Goal: Transaction & Acquisition: Download file/media

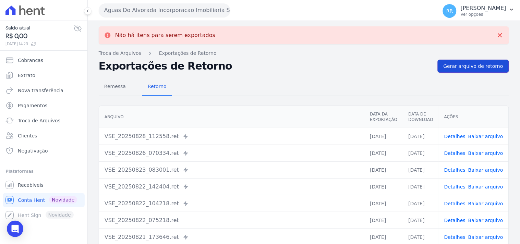
click at [485, 69] on span "Gerar arquivo de retorno" at bounding box center [474, 66] width 60 height 7
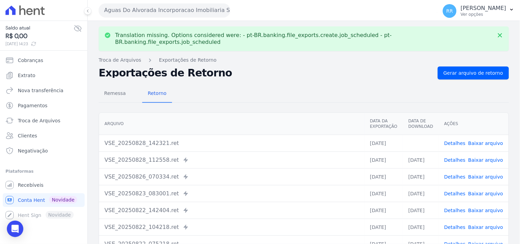
click at [487, 141] on link "Baixar arquivo" at bounding box center [485, 143] width 35 height 5
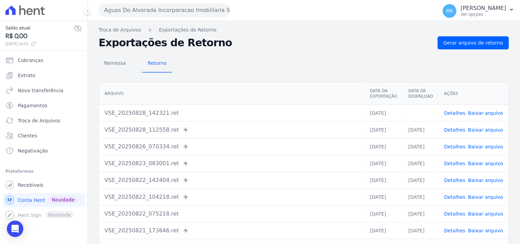
click at [158, 15] on button "Aguas Do Alvorada Incorporacao Imobiliaria SPE LTDA" at bounding box center [165, 10] width 132 height 14
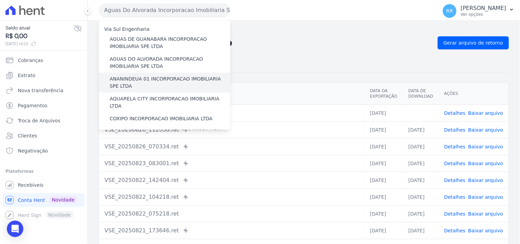
click at [179, 80] on label "ANANINDEUA 01 INCORPORACAO IMOBILIARIA SPE LTDA" at bounding box center [170, 82] width 121 height 14
click at [0, 0] on input "ANANINDEUA 01 INCORPORACAO IMOBILIARIA SPE LTDA" at bounding box center [0, 0] width 0 height 0
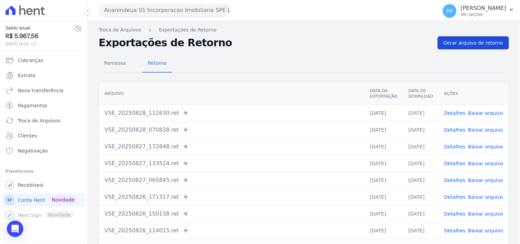
click at [468, 39] on link "Gerar arquivo de retorno" at bounding box center [473, 42] width 71 height 13
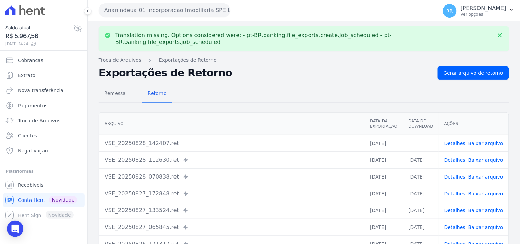
click at [491, 141] on link "Baixar arquivo" at bounding box center [485, 143] width 35 height 5
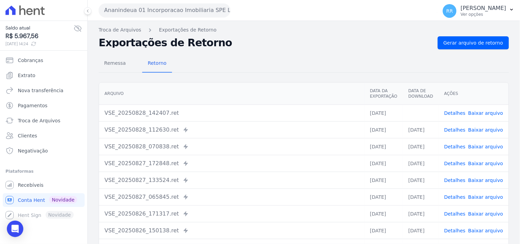
click at [148, 11] on button "Ananindeua 01 Incorporacao Imobiliaria SPE LTDA" at bounding box center [165, 10] width 132 height 14
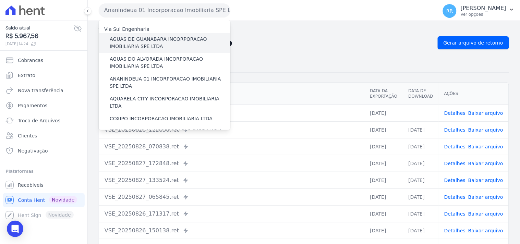
click at [149, 43] on label "AGUAS DE GUANABARA INCORPORACAO IMOBILIARIA SPE LTDA" at bounding box center [170, 43] width 121 height 14
click at [0, 0] on input "AGUAS DE GUANABARA INCORPORACAO IMOBILIARIA SPE LTDA" at bounding box center [0, 0] width 0 height 0
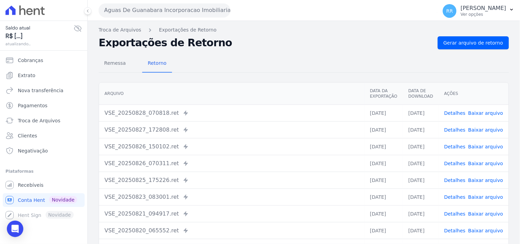
click at [268, 47] on h2 "Exportações de Retorno" at bounding box center [266, 43] width 334 height 10
click at [464, 39] on span "Gerar arquivo de retorno" at bounding box center [474, 42] width 60 height 7
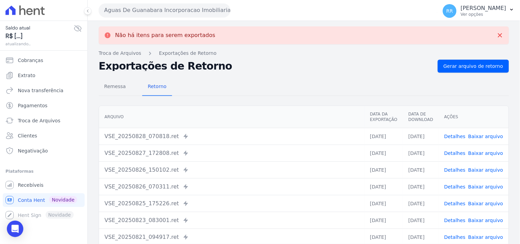
click at [136, 7] on button "Aguas De Guanabara Incorporacao Imobiliaria SPE LTDA" at bounding box center [165, 10] width 132 height 14
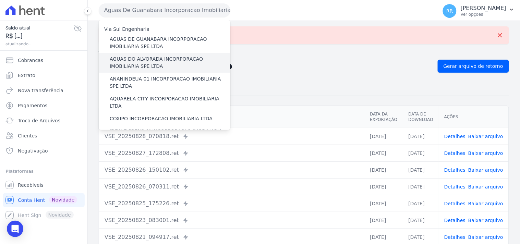
click at [136, 53] on div "AGUAS DO ALVORADA INCORPORACAO IMOBILIARIA SPE LTDA" at bounding box center [165, 63] width 132 height 20
click at [135, 58] on label "AGUAS DO ALVORADA INCORPORACAO IMOBILIARIA SPE LTDA" at bounding box center [170, 63] width 121 height 14
click at [0, 0] on input "AGUAS DO ALVORADA INCORPORACAO IMOBILIARIA SPE LTDA" at bounding box center [0, 0] width 0 height 0
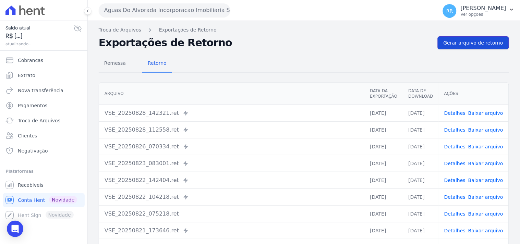
click at [465, 46] on link "Gerar arquivo de retorno" at bounding box center [473, 42] width 71 height 13
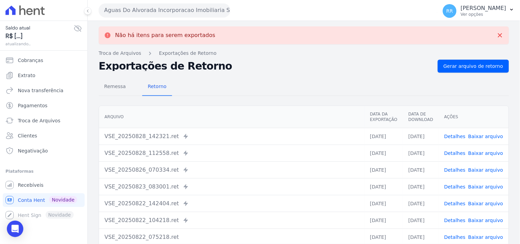
click at [163, 8] on button "Aguas Do Alvorada Incorporacao Imobiliaria SPE LTDA" at bounding box center [165, 10] width 132 height 14
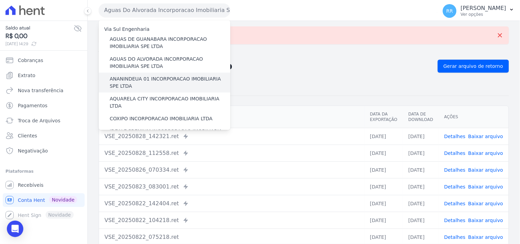
click at [144, 76] on label "ANANINDEUA 01 INCORPORACAO IMOBILIARIA SPE LTDA" at bounding box center [170, 82] width 121 height 14
click at [0, 0] on input "ANANINDEUA 01 INCORPORACAO IMOBILIARIA SPE LTDA" at bounding box center [0, 0] width 0 height 0
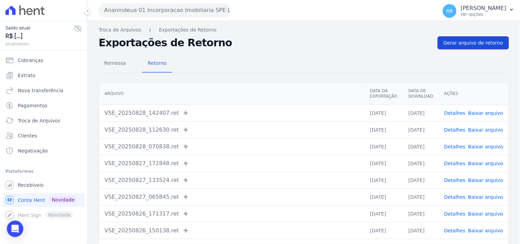
click at [474, 41] on span "Gerar arquivo de retorno" at bounding box center [474, 42] width 60 height 7
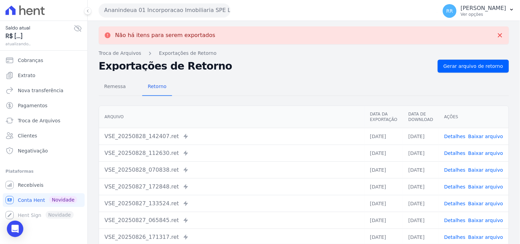
click at [173, 9] on button "Ananindeua 01 Incorporacao Imobiliaria SPE LTDA" at bounding box center [165, 10] width 132 height 14
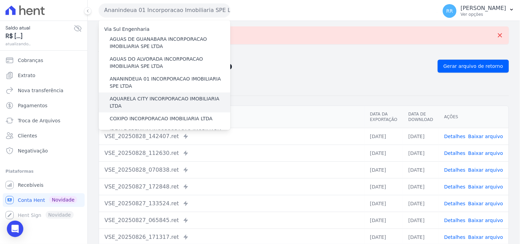
click at [155, 97] on label "AQUARELA CITY INCORPORACAO IMOBILIARIA LTDA" at bounding box center [170, 102] width 121 height 14
click at [0, 0] on input "AQUARELA CITY INCORPORACAO IMOBILIARIA LTDA" at bounding box center [0, 0] width 0 height 0
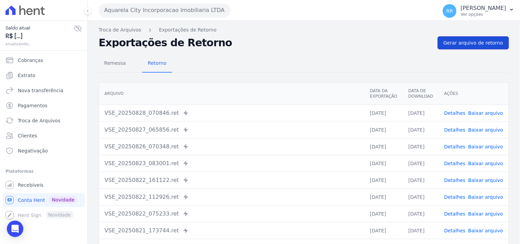
click at [467, 45] on span "Gerar arquivo de retorno" at bounding box center [474, 42] width 60 height 7
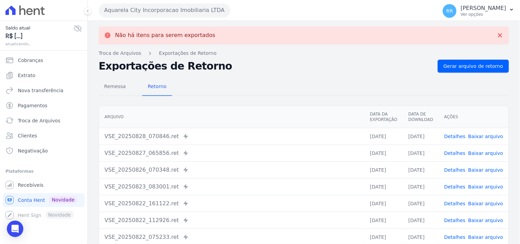
click at [161, 14] on button "Aquarela City Incorporacao Imobiliaria LTDA" at bounding box center [165, 10] width 132 height 14
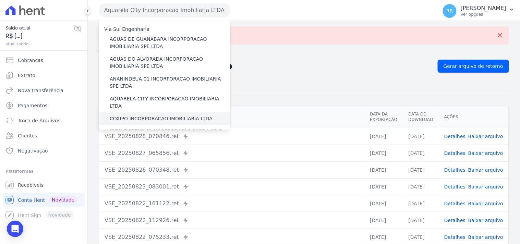
click at [144, 115] on label "COXIPO INCORPORACAO IMOBILIARIA LTDA" at bounding box center [161, 118] width 103 height 7
click at [0, 0] on input "COXIPO INCORPORACAO IMOBILIARIA LTDA" at bounding box center [0, 0] width 0 height 0
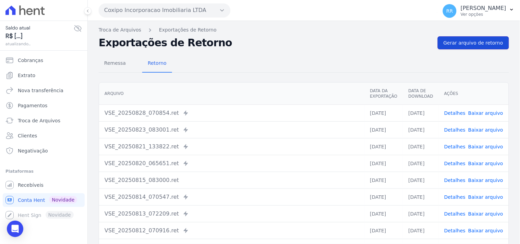
click at [474, 43] on span "Gerar arquivo de retorno" at bounding box center [474, 42] width 60 height 7
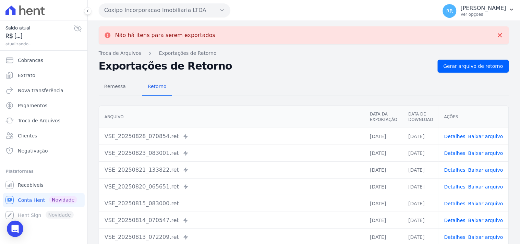
click at [148, 12] on button "Coxipo Incorporacao Imobiliaria LTDA" at bounding box center [165, 10] width 132 height 14
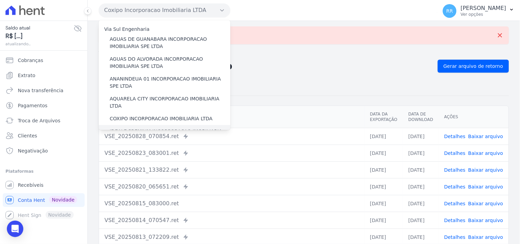
click at [139, 125] on div "IDEALE PREMIUM INCORPORACAO IMOBILIARIA LTDA" at bounding box center [165, 135] width 132 height 20
click at [138, 128] on label "IDEALE PREMIUM INCORPORACAO IMOBILIARIA LTDA" at bounding box center [170, 135] width 121 height 14
click at [0, 0] on input "IDEALE PREMIUM INCORPORACAO IMOBILIARIA LTDA" at bounding box center [0, 0] width 0 height 0
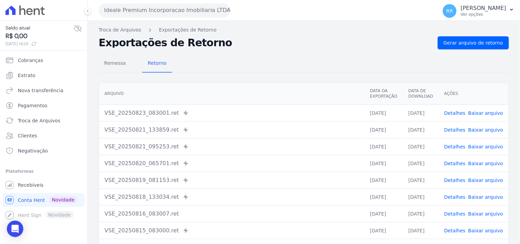
click at [481, 50] on div "Remessa Retorno [GEOGRAPHIC_DATA] Data da Exportação Data de Download Ações VSE…" at bounding box center [304, 173] width 410 height 248
click at [481, 40] on span "Gerar arquivo de retorno" at bounding box center [474, 42] width 60 height 7
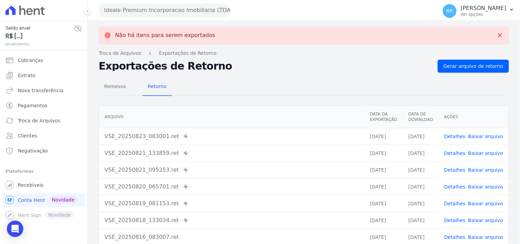
click at [140, 8] on button "Ideale Premium Incorporacao Imobiliaria LTDA" at bounding box center [165, 10] width 132 height 14
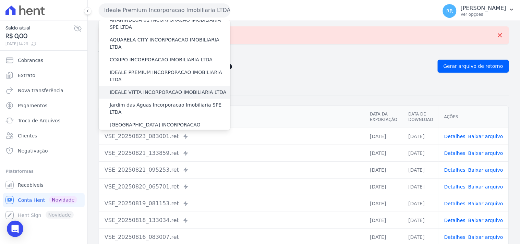
scroll to position [63, 0]
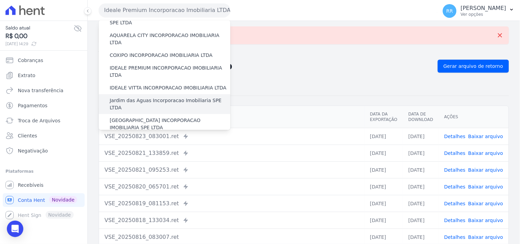
click at [143, 97] on label "Jardim das Aguas Incorporacao Imobiliaria SPE LTDA" at bounding box center [170, 104] width 121 height 14
click at [0, 0] on input "Jardim das Aguas Incorporacao Imobiliaria SPE LTDA" at bounding box center [0, 0] width 0 height 0
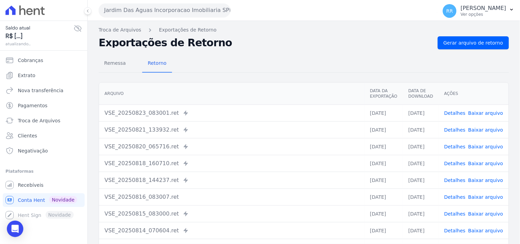
click at [481, 50] on div "Remessa Retorno [GEOGRAPHIC_DATA] Data da Exportação Data de Download Ações VSE…" at bounding box center [304, 173] width 410 height 248
click at [482, 42] on span "Gerar arquivo de retorno" at bounding box center [474, 42] width 60 height 7
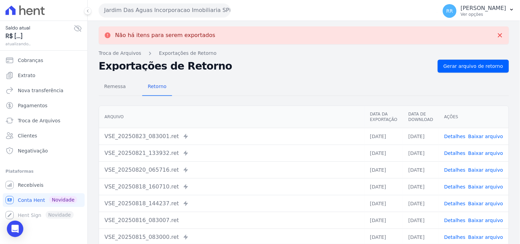
click at [147, 13] on button "Jardim Das Aguas Incorporacao Imobiliaria SPE LTDA" at bounding box center [165, 10] width 132 height 14
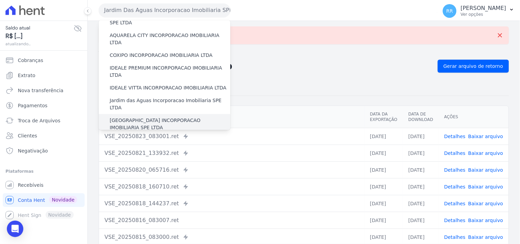
click at [138, 117] on label "[GEOGRAPHIC_DATA] INCORPORACAO IMOBILIARIA SPE LTDA" at bounding box center [170, 124] width 121 height 14
click at [0, 0] on input "[GEOGRAPHIC_DATA] INCORPORACAO IMOBILIARIA SPE LTDA" at bounding box center [0, 0] width 0 height 0
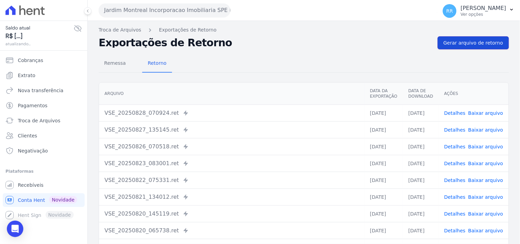
click at [495, 45] on span "Gerar arquivo de retorno" at bounding box center [474, 42] width 60 height 7
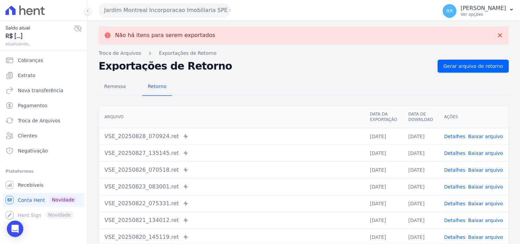
click at [168, 9] on button "Jardim Montreal Incorporacao Imobiliaria SPE LTDA" at bounding box center [165, 10] width 132 height 14
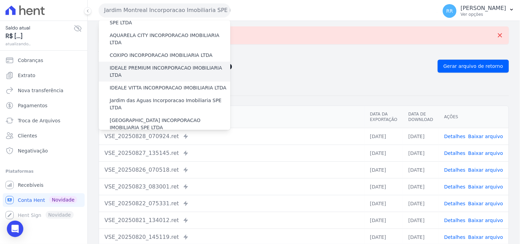
scroll to position [76, 0]
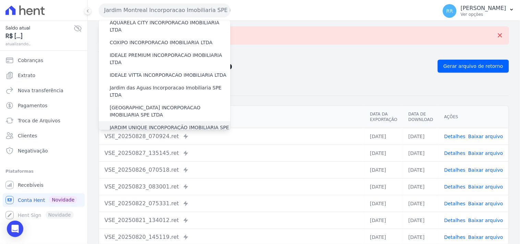
click at [130, 124] on label "JARDIM UNIQUE INCORPORAÇÃO IMOBILIARIA SPE LTDA" at bounding box center [170, 131] width 121 height 14
click at [0, 0] on input "JARDIM UNIQUE INCORPORAÇÃO IMOBILIARIA SPE LTDA" at bounding box center [0, 0] width 0 height 0
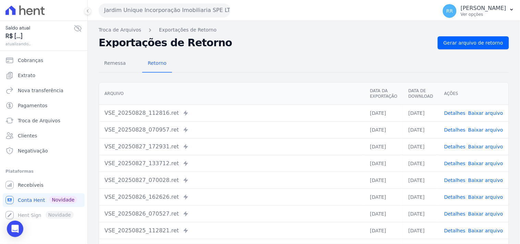
click at [492, 51] on div "Remessa Retorno [GEOGRAPHIC_DATA] Data da Exportação Data de Download Ações VSE…" at bounding box center [304, 173] width 410 height 248
click at [492, 44] on span "Gerar arquivo de retorno" at bounding box center [474, 42] width 60 height 7
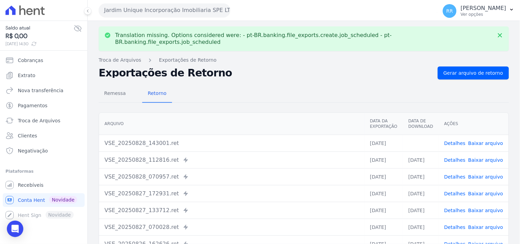
click at [495, 141] on link "Baixar arquivo" at bounding box center [485, 143] width 35 height 5
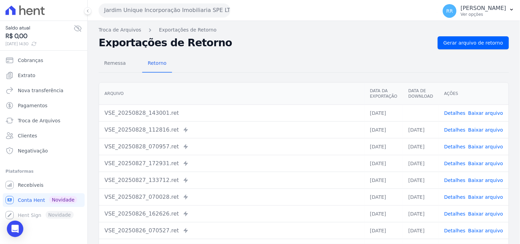
click at [258, 43] on h2 "Exportações de Retorno" at bounding box center [266, 43] width 334 height 10
click at [114, 12] on button "Jardim Unique Incorporação Imobiliaria SPE LTDA" at bounding box center [165, 10] width 132 height 14
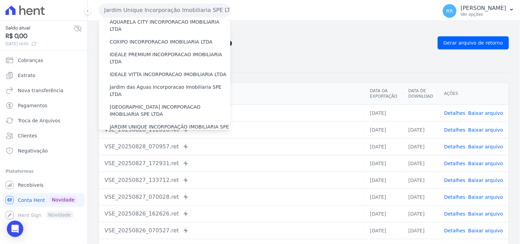
scroll to position [140, 0]
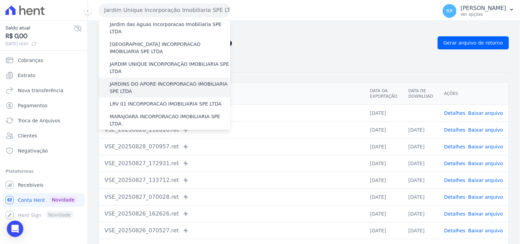
click at [139, 81] on label "JARDINS DO APORE INCORPORACAO IMOBILIARIA SPE LTDA" at bounding box center [170, 88] width 121 height 14
click at [0, 0] on input "JARDINS DO APORE INCORPORACAO IMOBILIARIA SPE LTDA" at bounding box center [0, 0] width 0 height 0
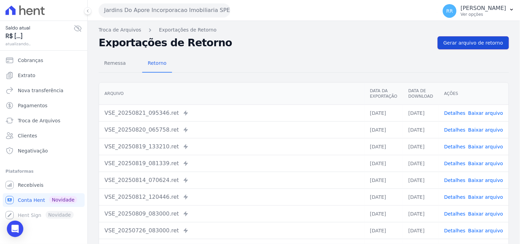
click at [467, 45] on span "Gerar arquivo de retorno" at bounding box center [474, 42] width 60 height 7
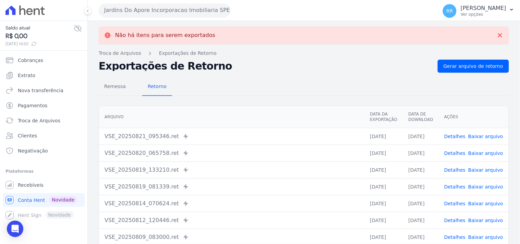
click at [136, 14] on button "Jardins Do Apore Incorporacao Imobiliaria SPE LTDA" at bounding box center [165, 10] width 132 height 14
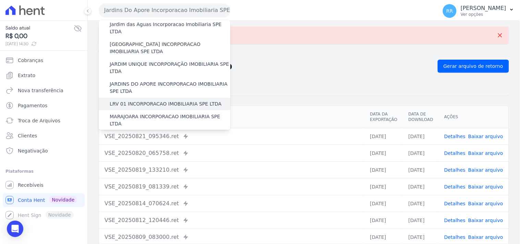
click at [143, 100] on label "LRV 01 INCORPORACAO IMOBILIARIA SPE LTDA" at bounding box center [166, 103] width 112 height 7
click at [0, 0] on input "LRV 01 INCORPORACAO IMOBILIARIA SPE LTDA" at bounding box center [0, 0] width 0 height 0
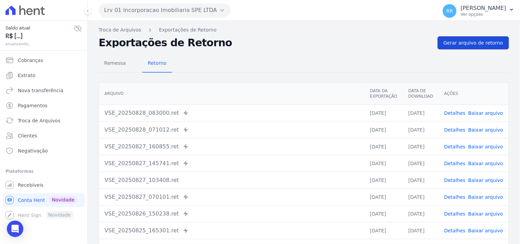
click at [468, 38] on link "Gerar arquivo de retorno" at bounding box center [473, 42] width 71 height 13
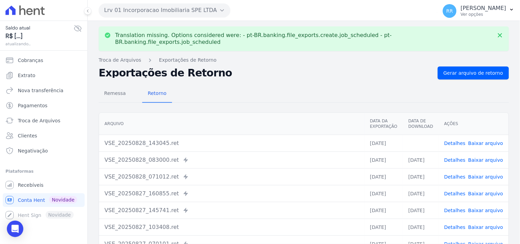
click at [488, 141] on link "Baixar arquivo" at bounding box center [485, 143] width 35 height 5
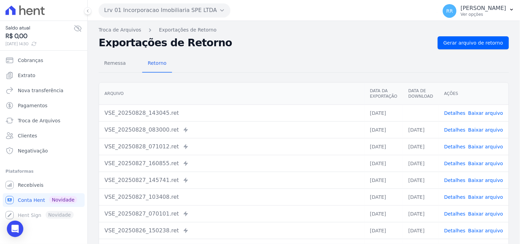
click at [285, 64] on div "Remessa Retorno" at bounding box center [304, 64] width 410 height 18
click at [114, 5] on button "Lrv 01 Incorporacao Imobiliaria SPE LTDA" at bounding box center [165, 10] width 132 height 14
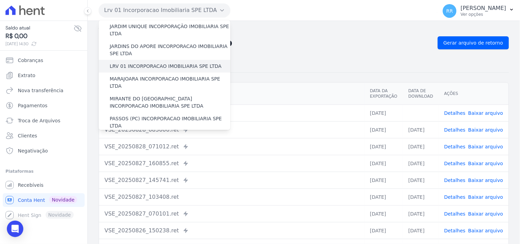
scroll to position [178, 0]
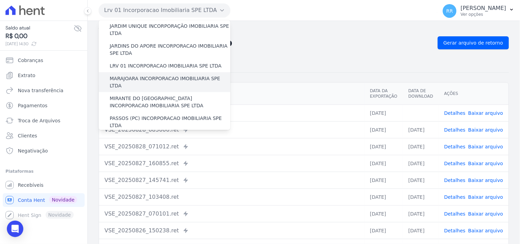
click at [153, 75] on label "MARAJOARA INCORPORACAO IMOBILIARIA SPE LTDA" at bounding box center [170, 82] width 121 height 14
click at [0, 0] on input "MARAJOARA INCORPORACAO IMOBILIARIA SPE LTDA" at bounding box center [0, 0] width 0 height 0
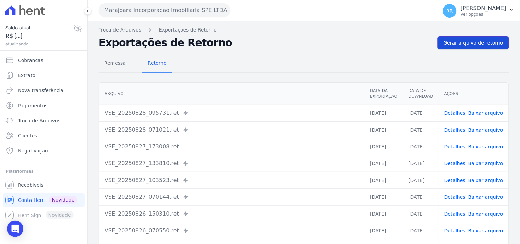
click at [458, 45] on span "Gerar arquivo de retorno" at bounding box center [474, 42] width 60 height 7
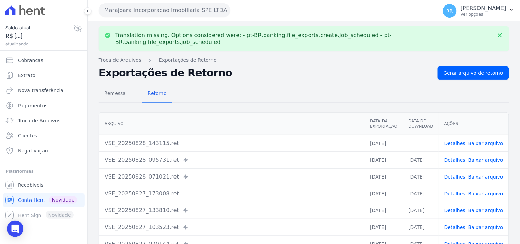
click at [484, 141] on link "Baixar arquivo" at bounding box center [485, 143] width 35 height 5
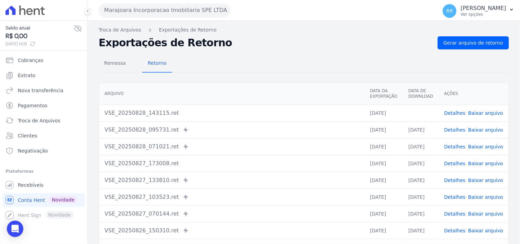
click at [253, 61] on div "Remessa Retorno" at bounding box center [304, 64] width 410 height 18
click at [118, 8] on button "Marajoara Incorporacao Imobiliaria SPE LTDA" at bounding box center [165, 10] width 132 height 14
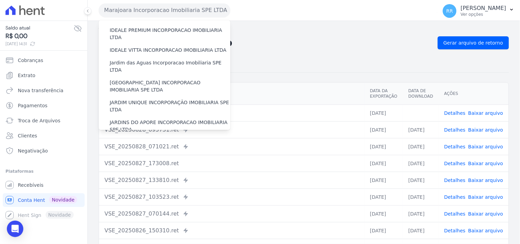
scroll to position [152, 0]
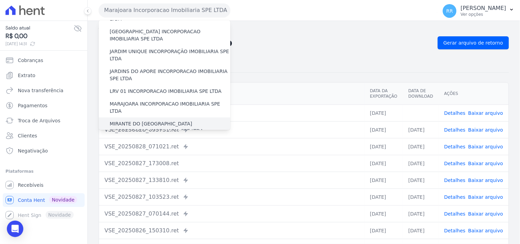
click at [126, 120] on label "MIRANTE DO [GEOGRAPHIC_DATA] INCORPORACAO IMOBILIARIA SPE LTDA" at bounding box center [170, 127] width 121 height 14
click at [0, 0] on input "MIRANTE DO [GEOGRAPHIC_DATA] INCORPORACAO IMOBILIARIA SPE LTDA" at bounding box center [0, 0] width 0 height 0
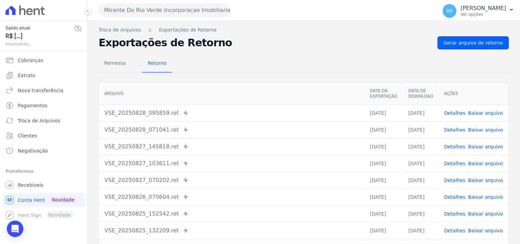
click at [471, 40] on span "Gerar arquivo de retorno" at bounding box center [474, 42] width 60 height 7
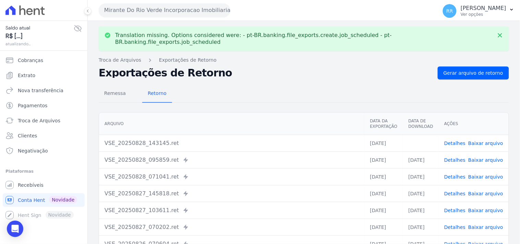
click at [483, 141] on link "Baixar arquivo" at bounding box center [485, 143] width 35 height 5
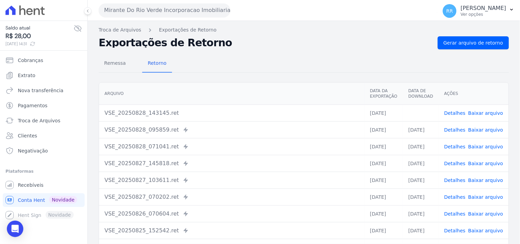
click at [303, 80] on div "Arquivo Data da Exportação Data de Download Ações VSE_20250828_143145.ret [DATE…" at bounding box center [304, 178] width 432 height 196
click at [139, 11] on button "Mirante Do Rio Verde Incorporacao Imobiliaria SPE LTDA" at bounding box center [165, 10] width 132 height 14
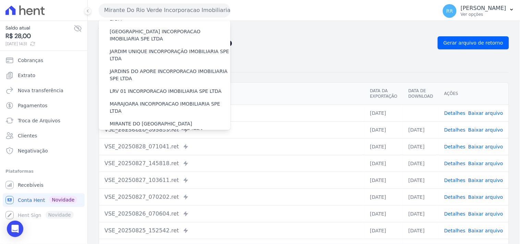
click at [131, 140] on label "PASSOS (PC) INCORPORACAO IMOBILIARIA SPE LTDA" at bounding box center [170, 147] width 121 height 14
click at [0, 0] on input "PASSOS (PC) INCORPORACAO IMOBILIARIA SPE LTDA" at bounding box center [0, 0] width 0 height 0
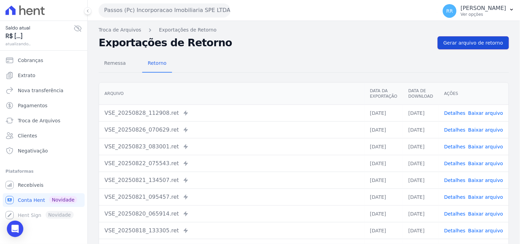
click at [473, 41] on span "Gerar arquivo de retorno" at bounding box center [474, 42] width 60 height 7
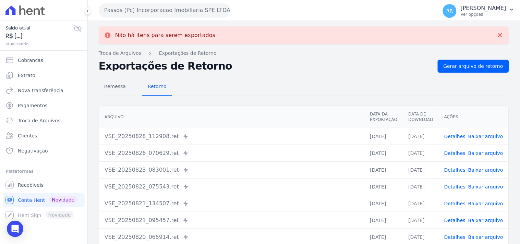
click at [200, 11] on button "Passos (Pc) Incorporacao Imobiliaria SPE LTDA" at bounding box center [165, 10] width 132 height 14
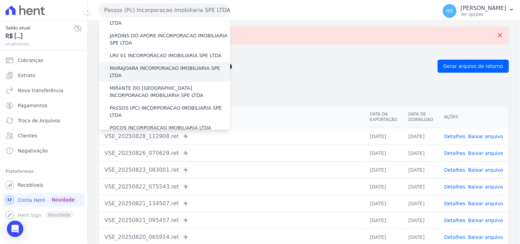
scroll to position [190, 0]
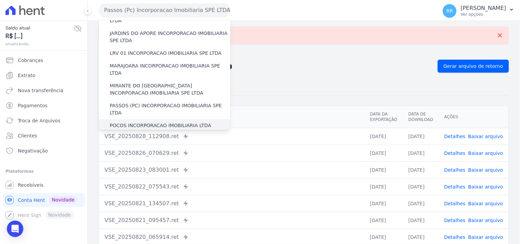
click at [142, 122] on label "POCOS INCORPORACAO IMOBILIARIA LTDA" at bounding box center [160, 125] width 101 height 7
click at [0, 0] on input "POCOS INCORPORACAO IMOBILIARIA LTDA" at bounding box center [0, 0] width 0 height 0
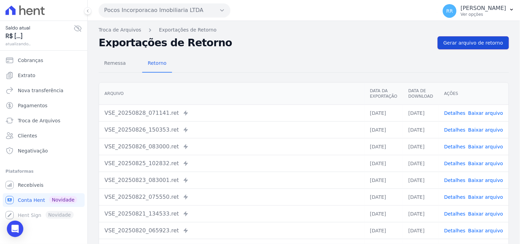
click at [463, 44] on span "Gerar arquivo de retorno" at bounding box center [474, 42] width 60 height 7
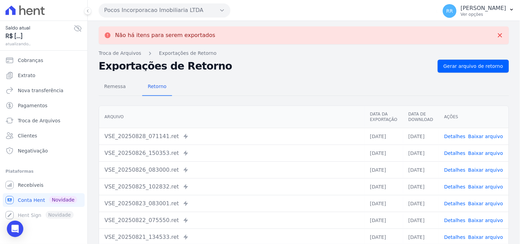
click at [151, 15] on button "Pocos Incorporacao Imobiliaria LTDA" at bounding box center [165, 10] width 132 height 14
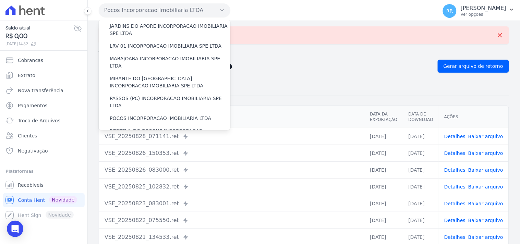
scroll to position [203, 0]
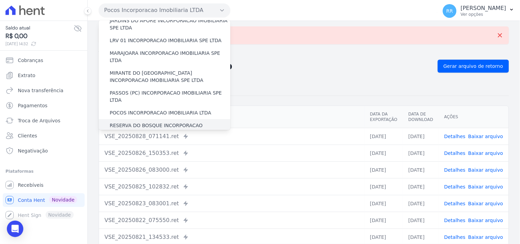
click at [130, 122] on label "RESERVA DO BOSQUE INCORPORACAO IMOBILIARIA SPE LTDA" at bounding box center [170, 129] width 121 height 14
click at [0, 0] on input "RESERVA DO BOSQUE INCORPORACAO IMOBILIARIA SPE LTDA" at bounding box center [0, 0] width 0 height 0
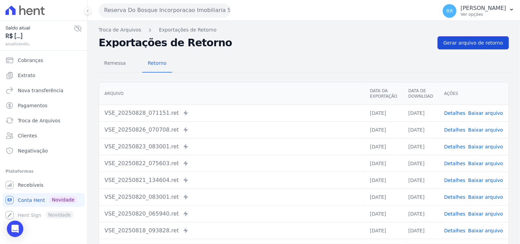
click at [499, 42] on link "Gerar arquivo de retorno" at bounding box center [473, 42] width 71 height 13
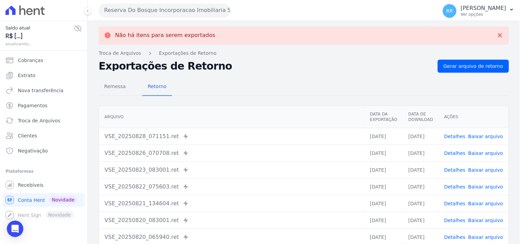
click at [166, 12] on button "Reserva Do Bosque Incorporacao Imobiliaria SPE LTDA" at bounding box center [165, 10] width 132 height 14
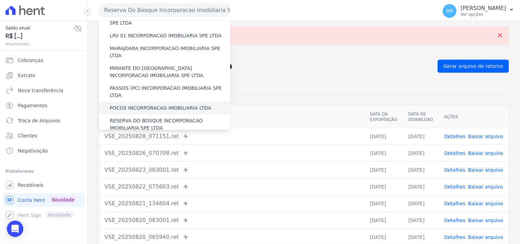
scroll to position [216, 0]
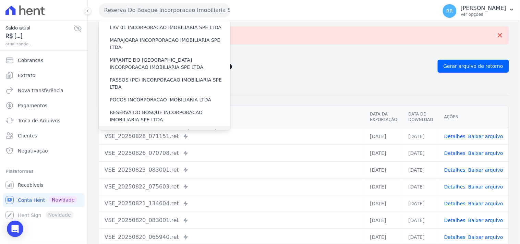
click at [143, 129] on label "RONDONOPOLIS 1 INCORPORAÇÃO IMOBILIÁRIA SPE LTDA" at bounding box center [170, 136] width 121 height 14
click at [0, 0] on input "RONDONOPOLIS 1 INCORPORAÇÃO IMOBILIÁRIA SPE LTDA" at bounding box center [0, 0] width 0 height 0
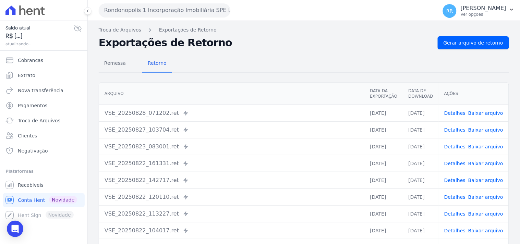
click at [495, 52] on div "Remessa Retorno [GEOGRAPHIC_DATA] Data da Exportação Data de Download Ações VSE…" at bounding box center [304, 173] width 410 height 248
drag, startPoint x: 495, startPoint y: 52, endPoint x: 495, endPoint y: 45, distance: 7.2
click at [495, 46] on div "Troca de Arquivos Exportações de Retorno Exportações de Retorno Gerar arquivo d…" at bounding box center [304, 162] width 432 height 282
click at [495, 45] on span "Gerar arquivo de retorno" at bounding box center [474, 42] width 60 height 7
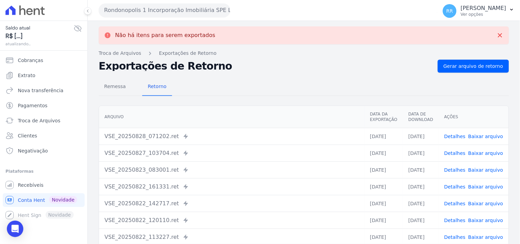
click at [167, 7] on button "Rondonopolis 1 Incorporação Imobiliária SPE LTDA" at bounding box center [165, 10] width 132 height 14
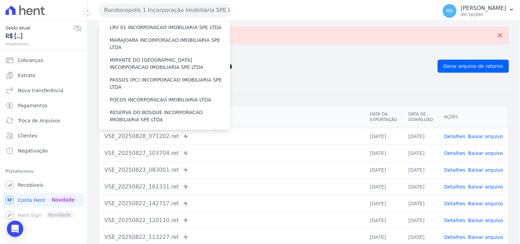
click at [145, 149] on label "SOFIA INCORPORADORA LTDA" at bounding box center [146, 152] width 72 height 7
click at [0, 0] on input "SOFIA INCORPORADORA LTDA" at bounding box center [0, 0] width 0 height 0
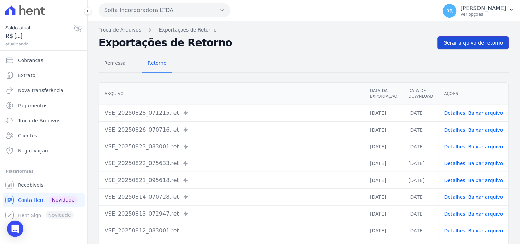
click at [465, 44] on span "Gerar arquivo de retorno" at bounding box center [474, 42] width 60 height 7
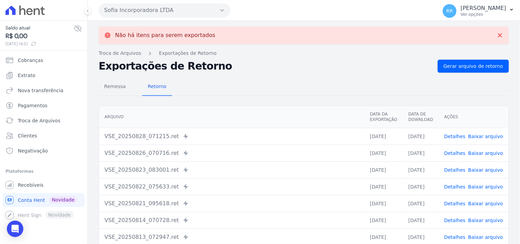
click at [134, 7] on button "Sofia Incorporadora LTDA" at bounding box center [165, 10] width 132 height 14
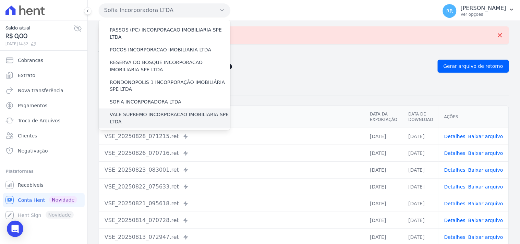
scroll to position [266, 0]
click at [126, 111] on label "VALE SUPREMO INCORPORACAO IMOBILIARIA SPE LTDA" at bounding box center [170, 118] width 121 height 14
click at [0, 0] on input "VALE SUPREMO INCORPORACAO IMOBILIARIA SPE LTDA" at bounding box center [0, 0] width 0 height 0
click at [128, 111] on label "VALE SUPREMO INCORPORACAO IMOBILIARIA SPE LTDA" at bounding box center [170, 118] width 121 height 14
click at [0, 0] on input "VALE SUPREMO INCORPORACAO IMOBILIARIA SPE LTDA" at bounding box center [0, 0] width 0 height 0
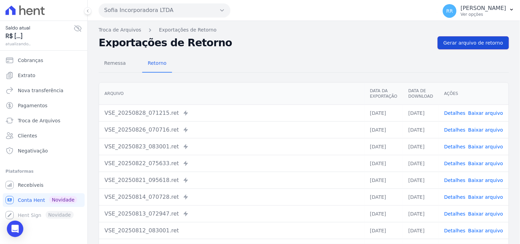
click at [484, 40] on span "Gerar arquivo de retorno" at bounding box center [474, 42] width 60 height 7
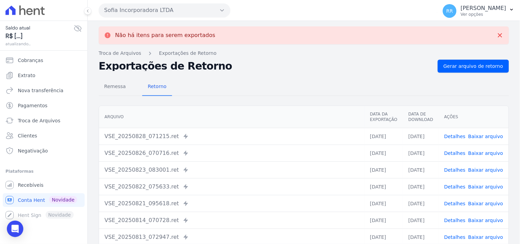
click at [171, 5] on button "Sofia Incorporadora LTDA" at bounding box center [165, 10] width 132 height 14
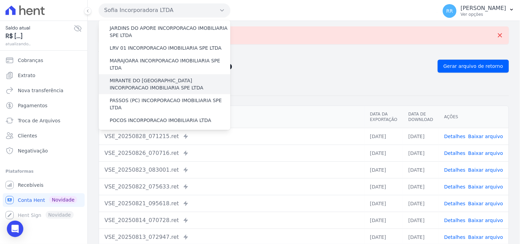
scroll to position [306, 0]
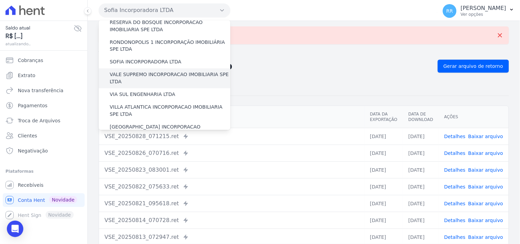
click at [137, 71] on label "VALE SUPREMO INCORPORACAO IMOBILIARIA SPE LTDA" at bounding box center [170, 78] width 121 height 14
click at [0, 0] on input "VALE SUPREMO INCORPORACAO IMOBILIARIA SPE LTDA" at bounding box center [0, 0] width 0 height 0
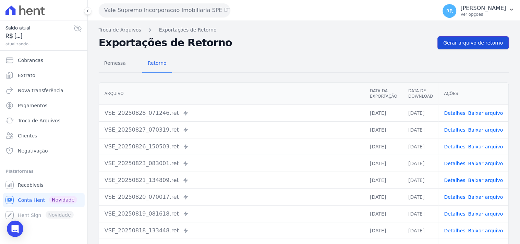
click at [477, 42] on span "Gerar arquivo de retorno" at bounding box center [474, 42] width 60 height 7
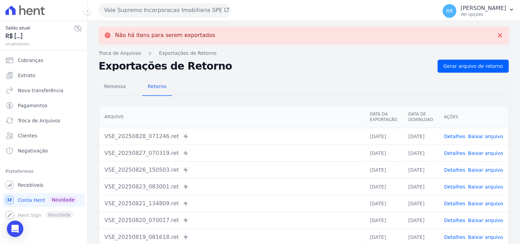
click at [179, 17] on div "Vale Supremo Incorporacao Imobiliaria SPE LTDA Via Sul Engenharia AGUAS DE [GEO…" at bounding box center [267, 10] width 336 height 21
click at [179, 12] on button "Vale Supremo Incorporacao Imobiliaria SPE LTDA" at bounding box center [165, 10] width 132 height 14
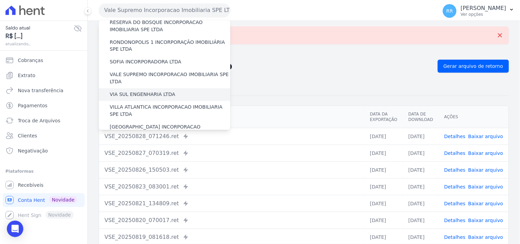
click at [144, 88] on div "VIA SUL ENGENHARIA LTDA" at bounding box center [165, 94] width 132 height 13
click at [142, 91] on label "VIA SUL ENGENHARIA LTDA" at bounding box center [142, 94] width 65 height 7
click at [0, 0] on input "VIA SUL ENGENHARIA LTDA" at bounding box center [0, 0] width 0 height 0
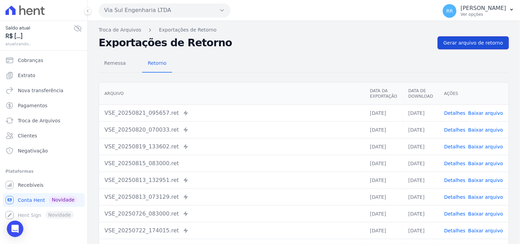
click at [475, 39] on link "Gerar arquivo de retorno" at bounding box center [473, 42] width 71 height 13
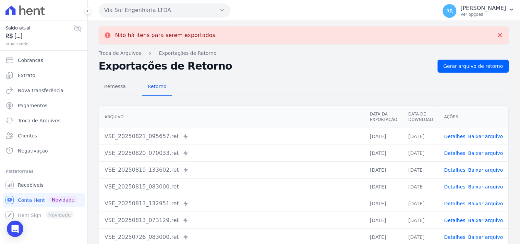
click at [146, 12] on button "Via Sul Engenharia LTDA" at bounding box center [165, 10] width 132 height 14
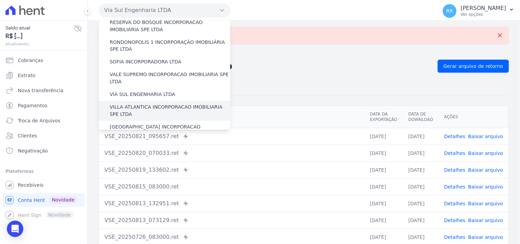
click at [146, 104] on label "VILLA ATLANTICA INCORPORACAO IMOBILIARIA SPE LTDA" at bounding box center [170, 111] width 121 height 14
click at [0, 0] on input "VILLA ATLANTICA INCORPORACAO IMOBILIARIA SPE LTDA" at bounding box center [0, 0] width 0 height 0
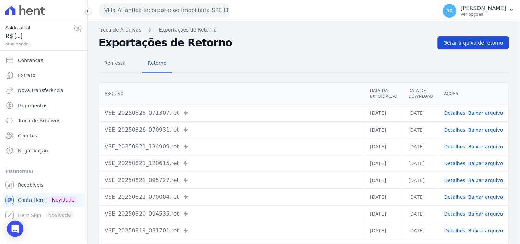
click at [466, 38] on link "Gerar arquivo de retorno" at bounding box center [473, 42] width 71 height 13
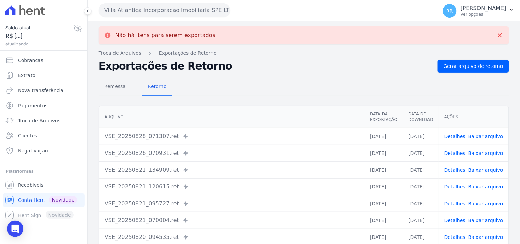
click at [201, 9] on button "Villa Atlantica Incorporacao Imobiliaria SPE LTDA" at bounding box center [165, 10] width 132 height 14
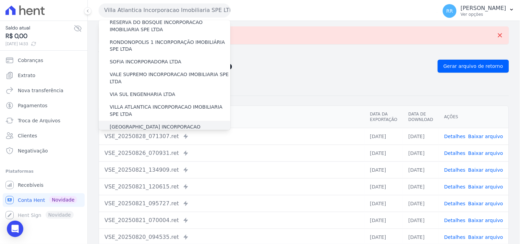
click at [145, 124] on label "[GEOGRAPHIC_DATA] INCORPORACAO IMOBILIARIA SPE LTDA" at bounding box center [170, 131] width 121 height 14
click at [0, 0] on input "[GEOGRAPHIC_DATA] INCORPORACAO IMOBILIARIA SPE LTDA" at bounding box center [0, 0] width 0 height 0
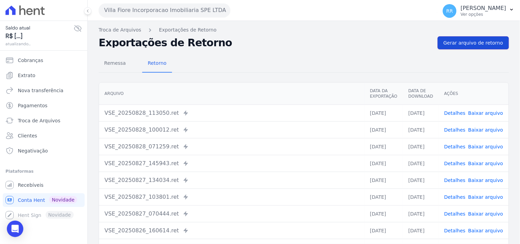
click at [458, 42] on span "Gerar arquivo de retorno" at bounding box center [474, 42] width 60 height 7
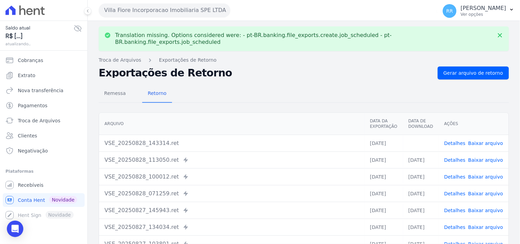
click at [481, 141] on link "Baixar arquivo" at bounding box center [485, 143] width 35 height 5
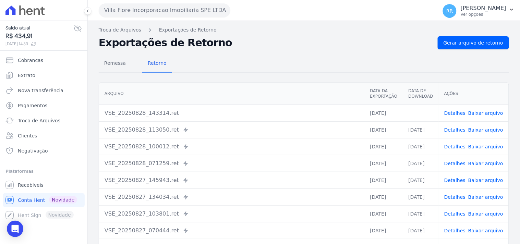
click at [335, 62] on div "Remessa Retorno" at bounding box center [304, 64] width 410 height 18
click at [113, 12] on button "Villa Fiore Incorporacao Imobiliaria SPE LTDA" at bounding box center [165, 10] width 132 height 14
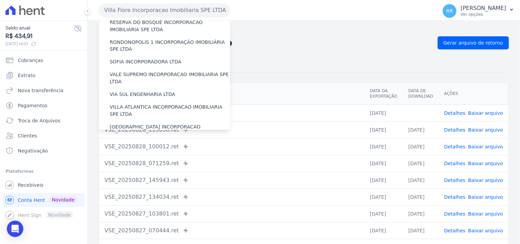
click at [167, 144] on label "VILLA TROPICAL INCORPORAÇÃO IMOBILIÁRIA SPE LTDA" at bounding box center [170, 151] width 121 height 14
click at [0, 0] on input "VILLA TROPICAL INCORPORAÇÃO IMOBILIÁRIA SPE LTDA" at bounding box center [0, 0] width 0 height 0
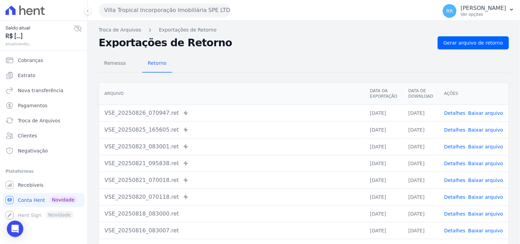
click at [505, 40] on div "Troca de Arquivos Exportações de Retorno Exportações de Retorno Gerar arquivo d…" at bounding box center [304, 162] width 432 height 282
click at [498, 40] on link "Gerar arquivo de retorno" at bounding box center [473, 42] width 71 height 13
click at [190, 73] on div "Remessa Retorno [GEOGRAPHIC_DATA] Data da Exportação Data de Download Ações VSE…" at bounding box center [304, 173] width 410 height 248
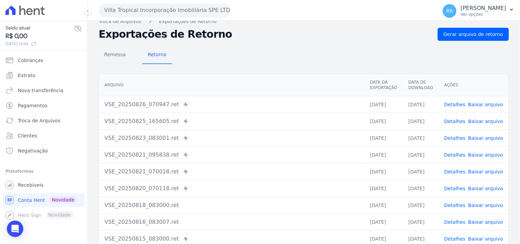
scroll to position [0, 0]
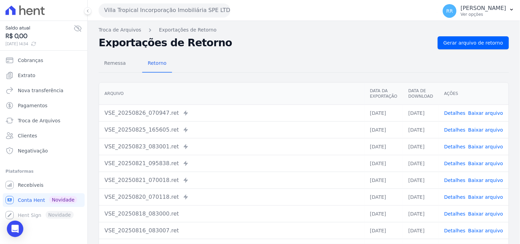
click at [259, 90] on th "Arquivo" at bounding box center [231, 94] width 265 height 22
click at [268, 75] on div "Remessa Retorno [GEOGRAPHIC_DATA] Data da Exportação Data de Download Ações VSE…" at bounding box center [304, 173] width 410 height 248
drag, startPoint x: 258, startPoint y: 43, endPoint x: 249, endPoint y: 13, distance: 31.6
click at [258, 43] on h2 "Exportações de Retorno" at bounding box center [266, 43] width 334 height 10
click at [238, 46] on h2 "Exportações de Retorno" at bounding box center [266, 43] width 334 height 10
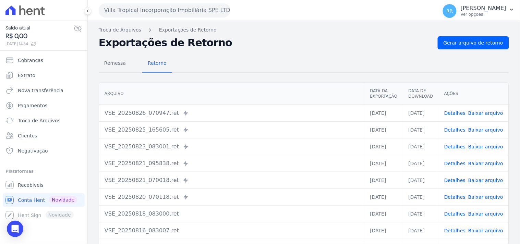
click at [114, 9] on button "Villa Tropical Incorporação Imobiliária SPE LTDA" at bounding box center [165, 10] width 132 height 14
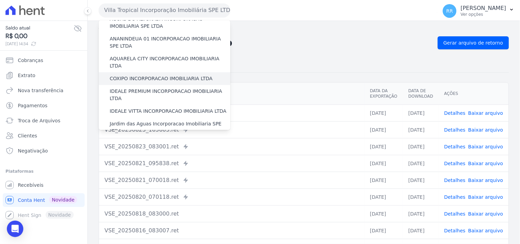
scroll to position [25, 0]
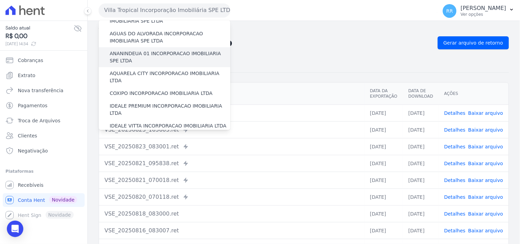
click at [150, 57] on label "ANANINDEUA 01 INCORPORACAO IMOBILIARIA SPE LTDA" at bounding box center [170, 57] width 121 height 14
click at [0, 0] on input "ANANINDEUA 01 INCORPORACAO IMOBILIARIA SPE LTDA" at bounding box center [0, 0] width 0 height 0
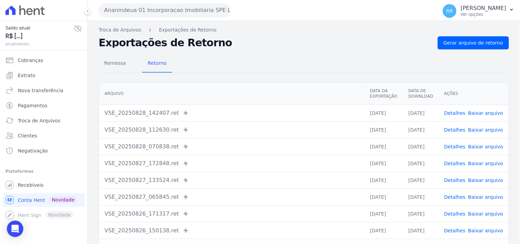
click at [458, 115] on link "Detalhes" at bounding box center [454, 112] width 21 height 5
click at [458, 129] on link "Detalhes" at bounding box center [454, 129] width 21 height 5
click at [457, 40] on span "Gerar arquivo de retorno" at bounding box center [474, 42] width 60 height 7
click at [488, 115] on link "Baixar arquivo" at bounding box center [485, 112] width 35 height 5
click at [268, 91] on th "Arquivo" at bounding box center [231, 94] width 265 height 22
